Goal: Task Accomplishment & Management: Use online tool/utility

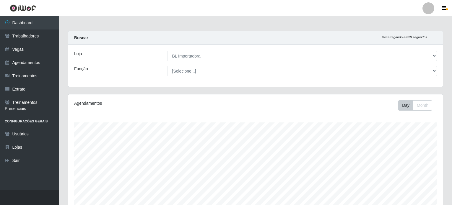
select select "259"
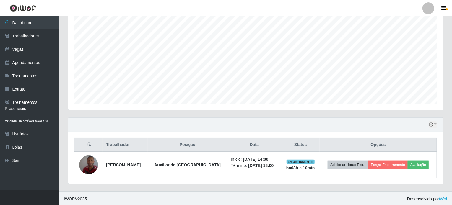
click at [395, 165] on button "Forçar Encerramento" at bounding box center [388, 165] width 40 height 8
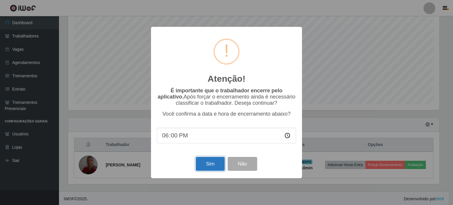
click at [208, 164] on button "Sim" at bounding box center [210, 164] width 29 height 14
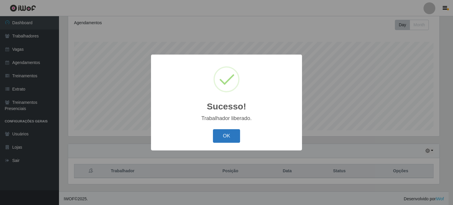
click at [232, 133] on button "OK" at bounding box center [226, 136] width 27 height 14
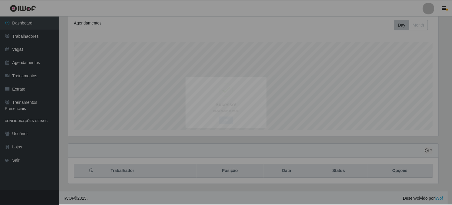
scroll to position [122, 374]
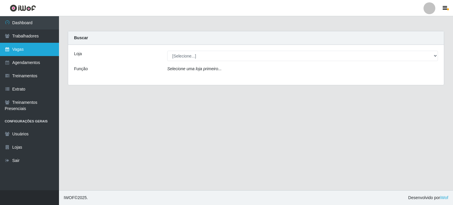
click at [39, 53] on link "Vagas" at bounding box center [29, 49] width 59 height 13
